Goal: Navigation & Orientation: Find specific page/section

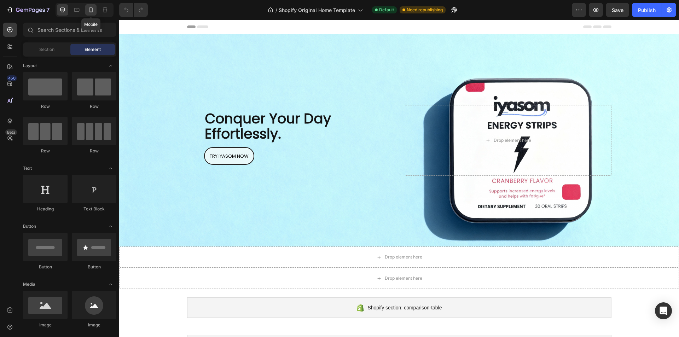
click at [91, 9] on icon at bounding box center [90, 9] width 7 height 7
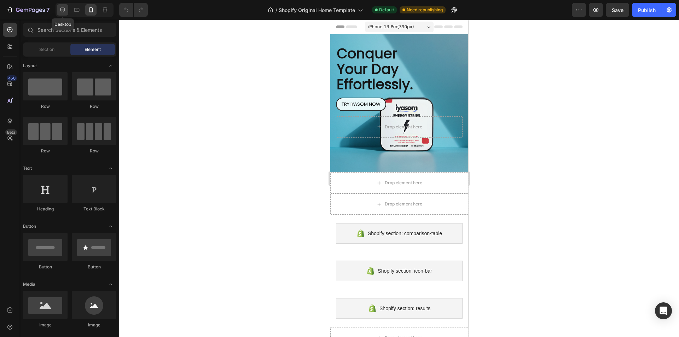
click at [58, 11] on div at bounding box center [62, 9] width 11 height 11
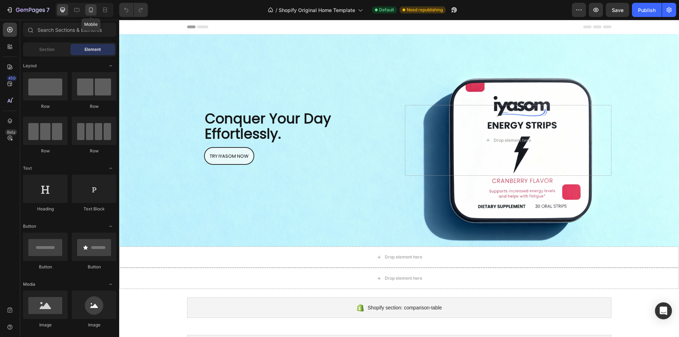
drag, startPoint x: 94, startPoint y: 8, endPoint x: 57, endPoint y: 30, distance: 43.4
click at [94, 8] on icon at bounding box center [90, 9] width 7 height 7
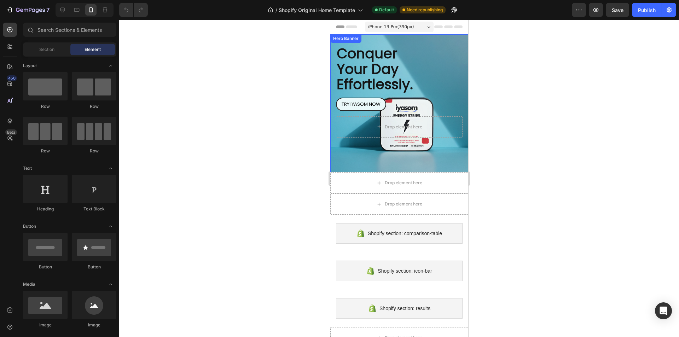
click at [448, 40] on div "Conquer Your Day Effortlessly. Heading TRY IYASOM NOW Button Row Drop element h…" at bounding box center [399, 88] width 138 height 109
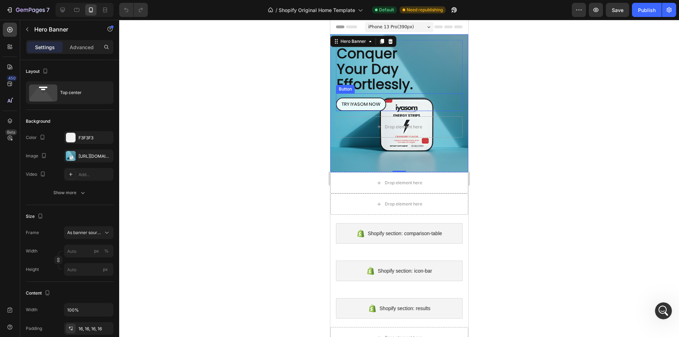
click at [386, 95] on div "TRY IYASOM NOW Button" at bounding box center [398, 102] width 127 height 18
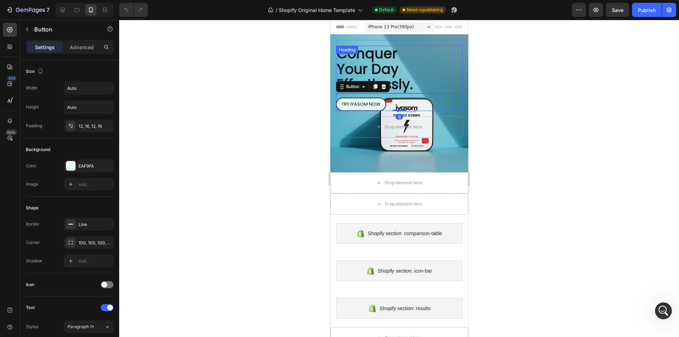
click at [422, 70] on h2 "Conquer Your Day Effortlessly." at bounding box center [398, 70] width 127 height 48
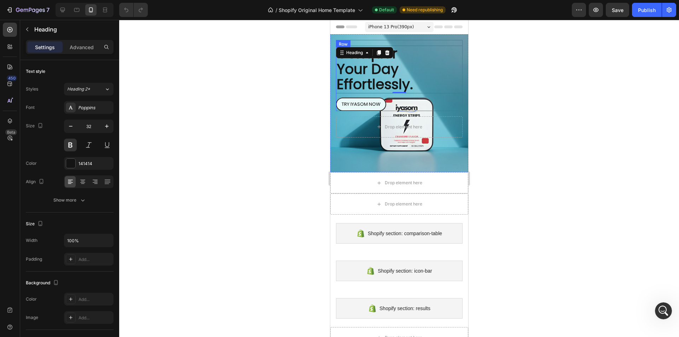
click at [454, 42] on div "Conquer Your Day Effortlessly. Heading 0 TRY IYASOM NOW Button Row" at bounding box center [398, 75] width 127 height 71
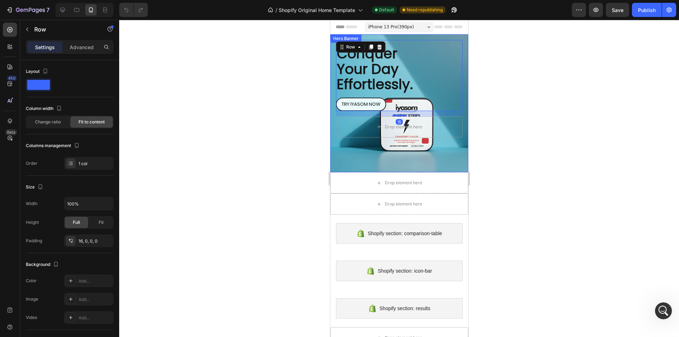
click at [459, 35] on div "Conquer Your Day Effortlessly. Heading TRY IYASOM NOW Button Row 15 Drop elemen…" at bounding box center [399, 88] width 138 height 109
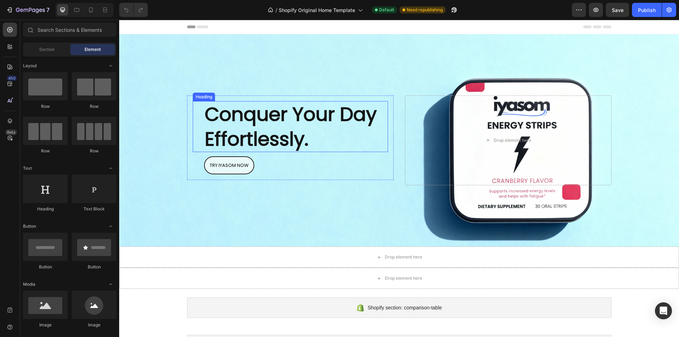
click at [248, 119] on h2 "Conquer Your Day Effortlessly." at bounding box center [296, 126] width 184 height 51
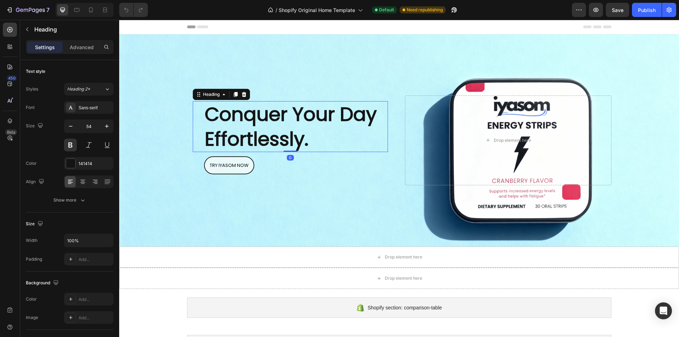
click at [248, 119] on h2 "Conquer Your Day Effortlessly." at bounding box center [296, 126] width 184 height 51
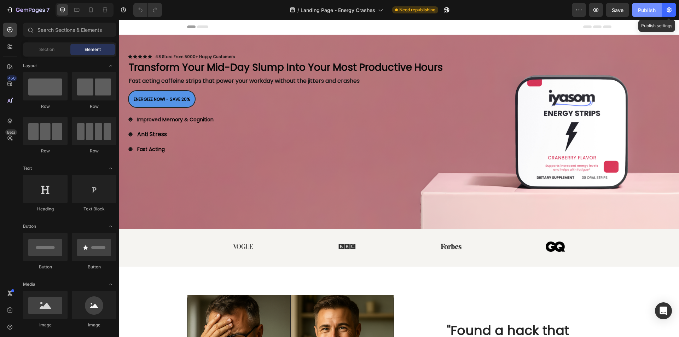
click at [666, 9] on icon "button" at bounding box center [668, 9] width 7 height 7
